Goal: Find specific page/section: Find specific page/section

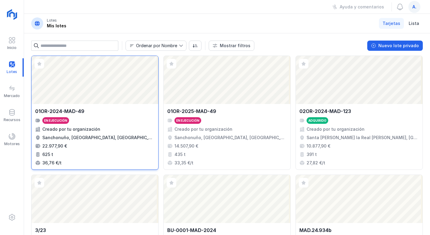
click at [111, 81] on div "Abrir lote" at bounding box center [94, 80] width 127 height 48
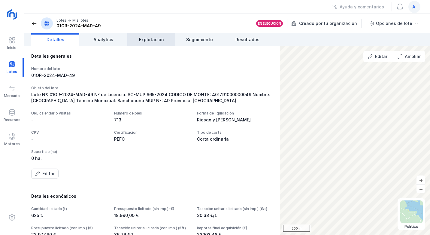
click at [165, 39] on link "Explotación" at bounding box center [151, 39] width 48 height 13
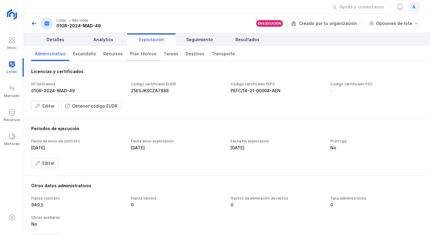
click at [143, 51] on span "Plan técnico" at bounding box center [143, 54] width 26 height 6
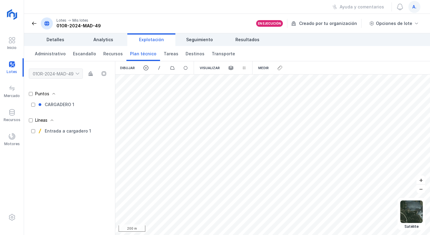
click at [414, 8] on span "a." at bounding box center [414, 7] width 4 height 6
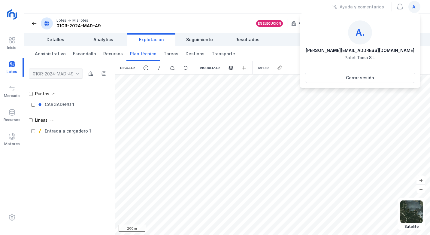
click at [274, 8] on div "Ayuda y comentarios a." at bounding box center [227, 7] width 406 height 14
